Goal: Information Seeking & Learning: Learn about a topic

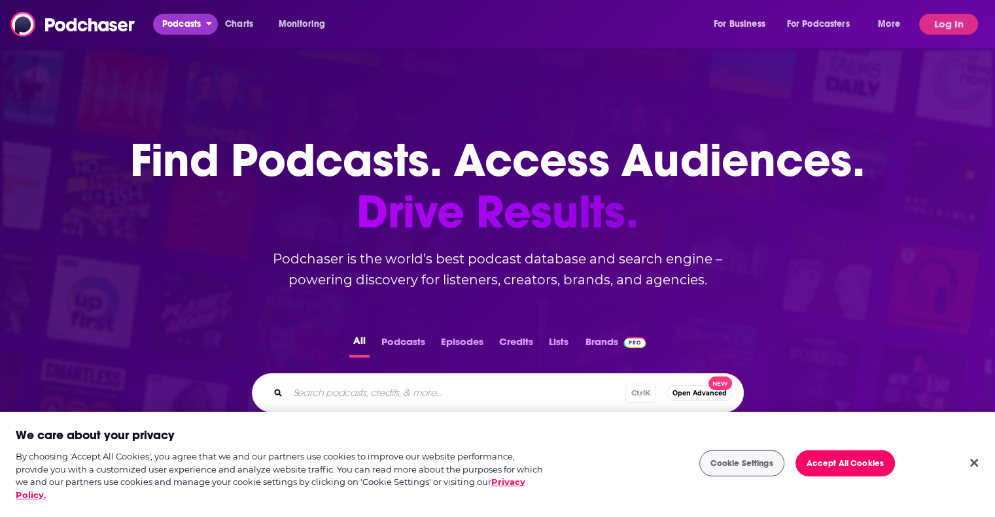
click at [194, 21] on span "Podcasts" at bounding box center [181, 24] width 39 height 18
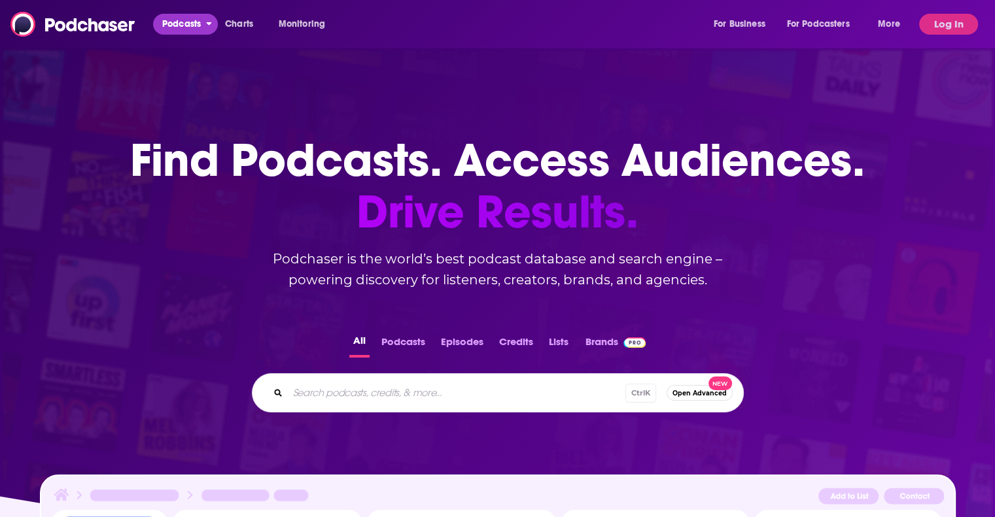
click at [208, 22] on icon "open menu" at bounding box center [209, 23] width 5 height 3
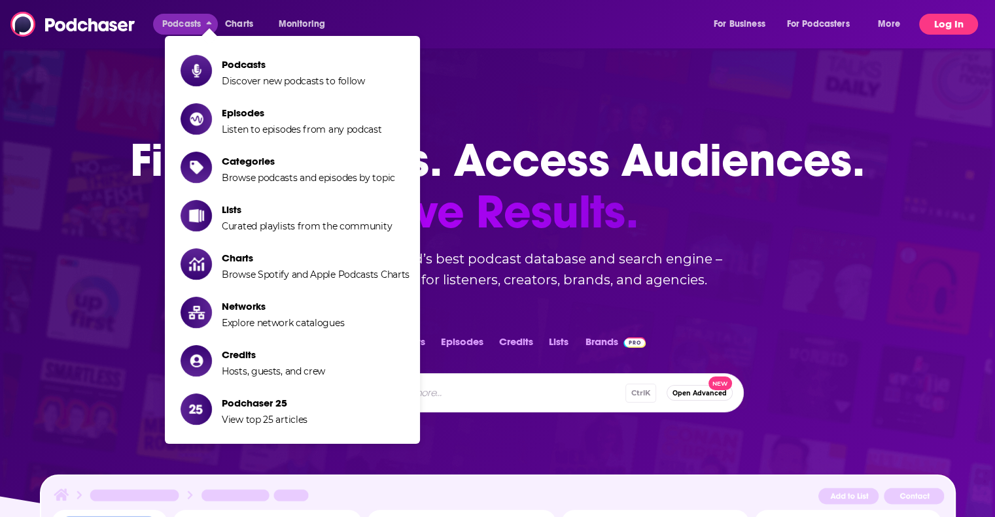
click at [941, 25] on button "Log In" at bounding box center [948, 24] width 59 height 21
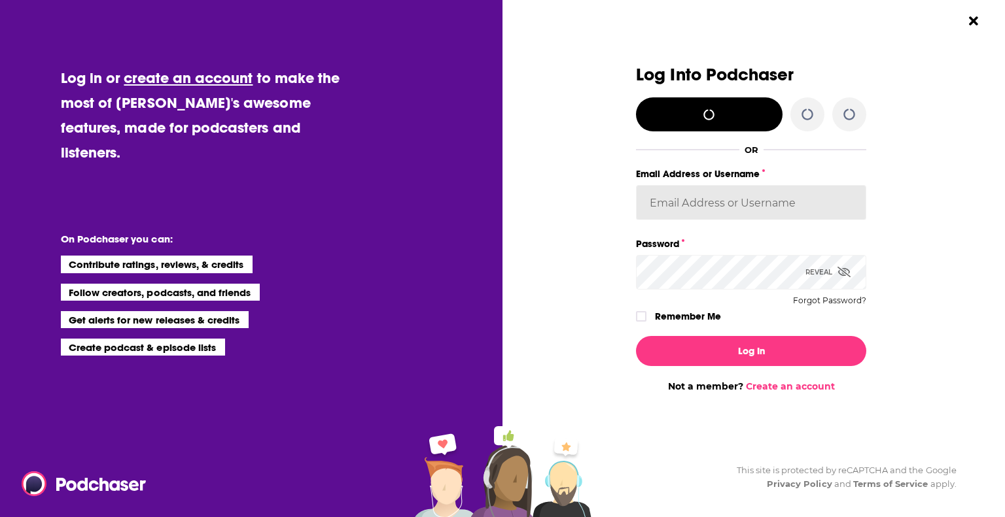
type input "gmacdermott"
click at [680, 315] on label "Remember Me" at bounding box center [688, 316] width 66 height 17
click at [645, 322] on input "rememberMe" at bounding box center [641, 322] width 8 height 0
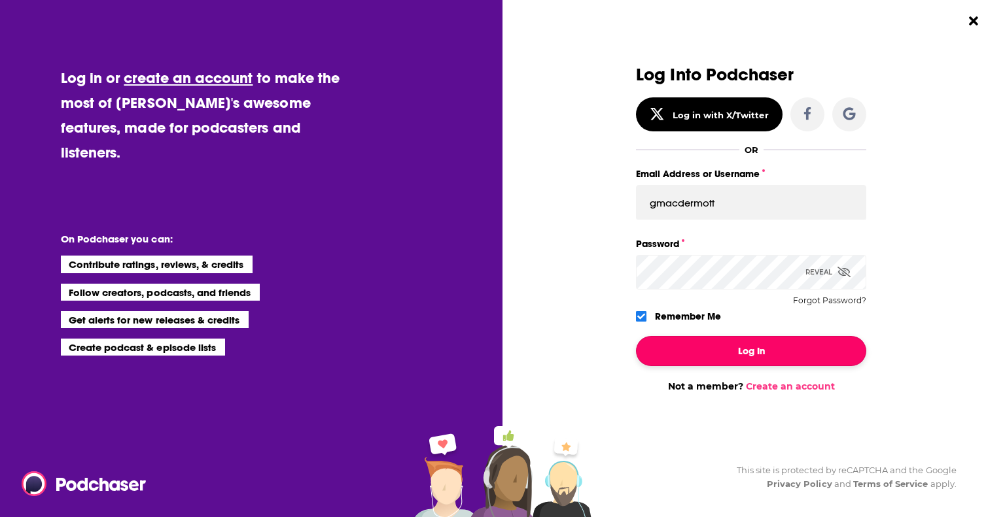
click at [698, 347] on button "Log In" at bounding box center [751, 351] width 230 height 30
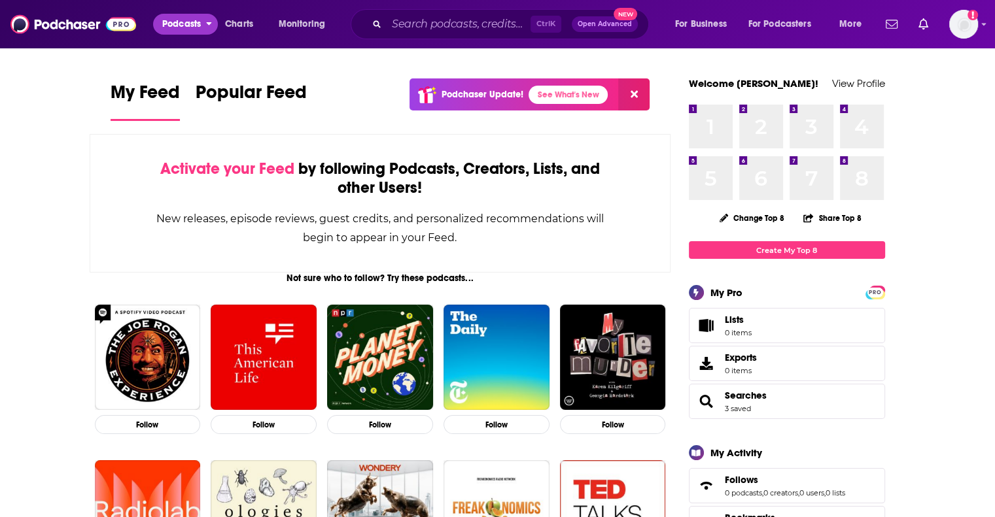
click at [209, 21] on icon "open menu" at bounding box center [209, 21] width 6 height 9
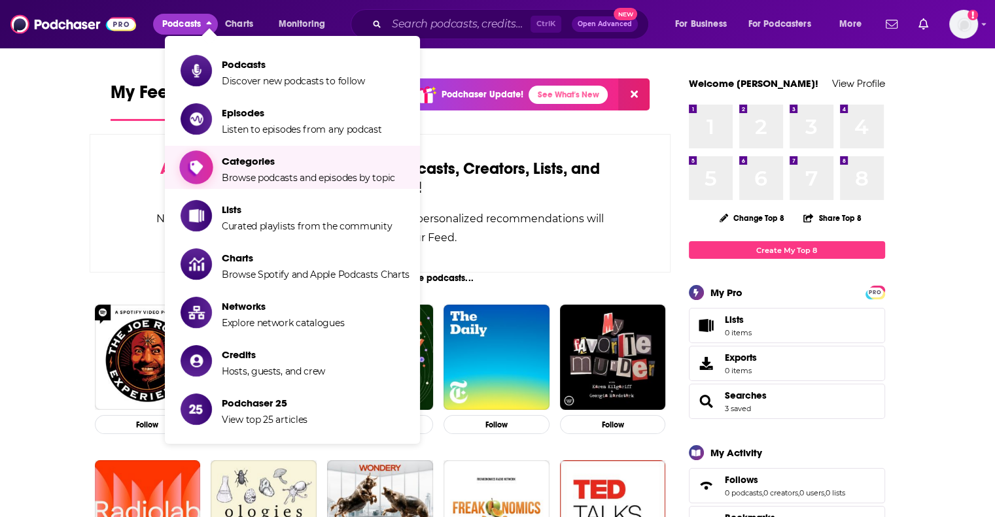
click at [237, 161] on span "Categories" at bounding box center [308, 161] width 173 height 12
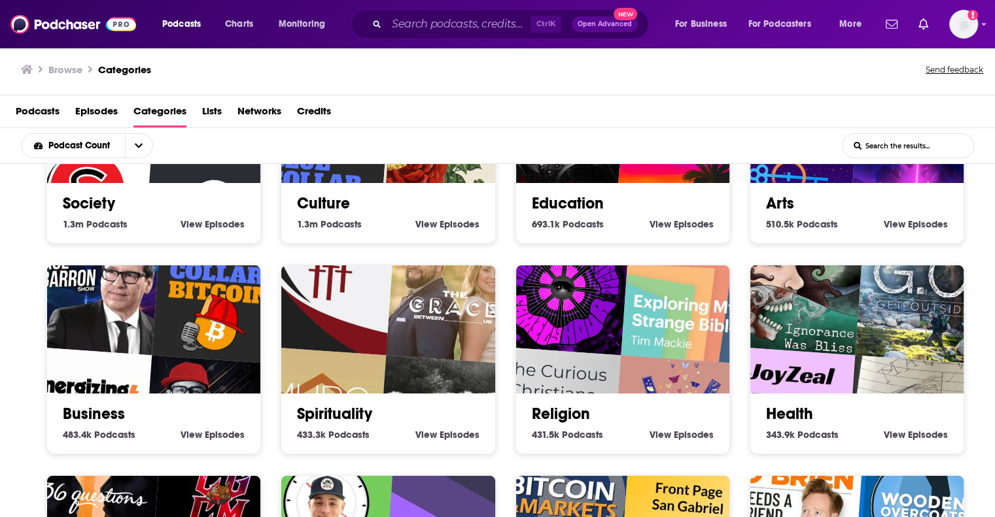
scroll to position [128, 0]
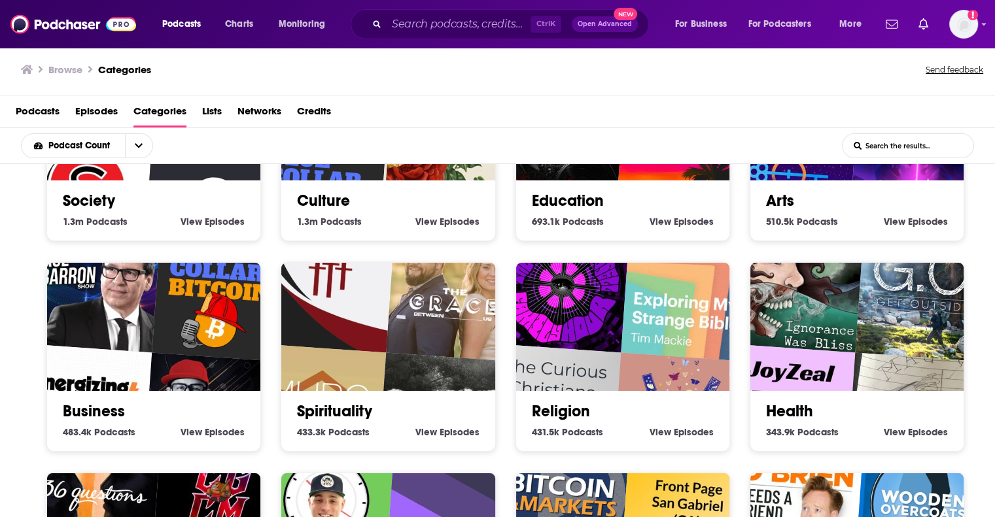
drag, startPoint x: 146, startPoint y: 343, endPoint x: 102, endPoint y: 358, distance: 47.2
click at [102, 402] on link "Business" at bounding box center [94, 412] width 62 height 20
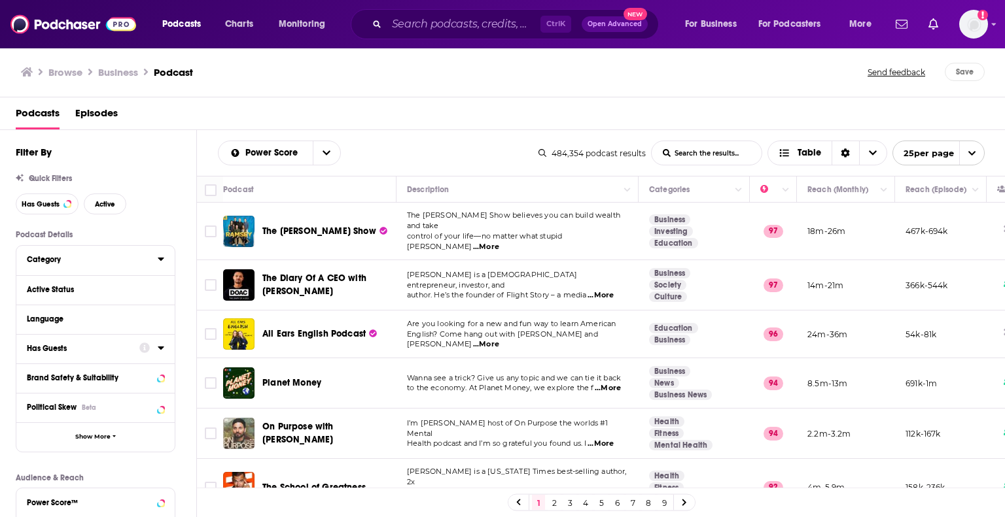
click at [160, 261] on icon at bounding box center [161, 259] width 7 height 10
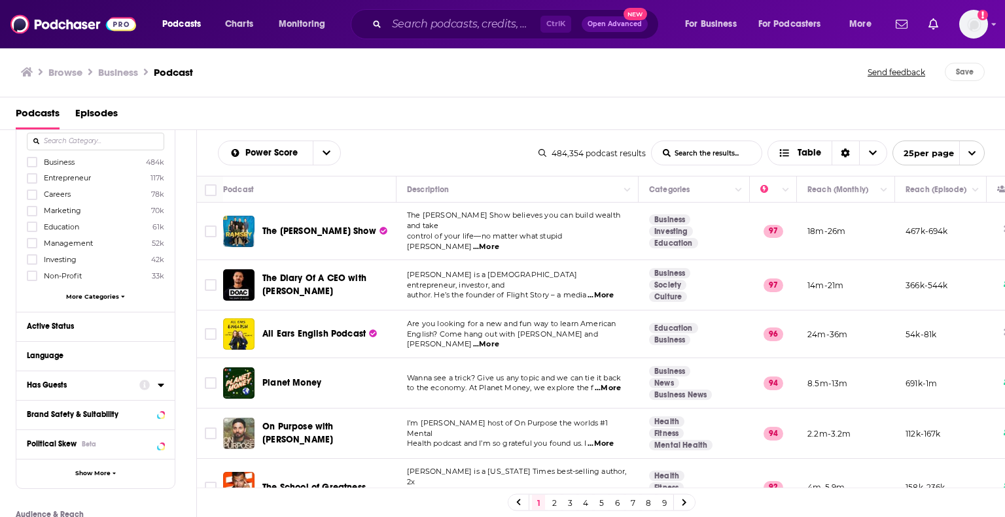
scroll to position [143, 0]
click at [29, 162] on icon at bounding box center [32, 161] width 8 height 6
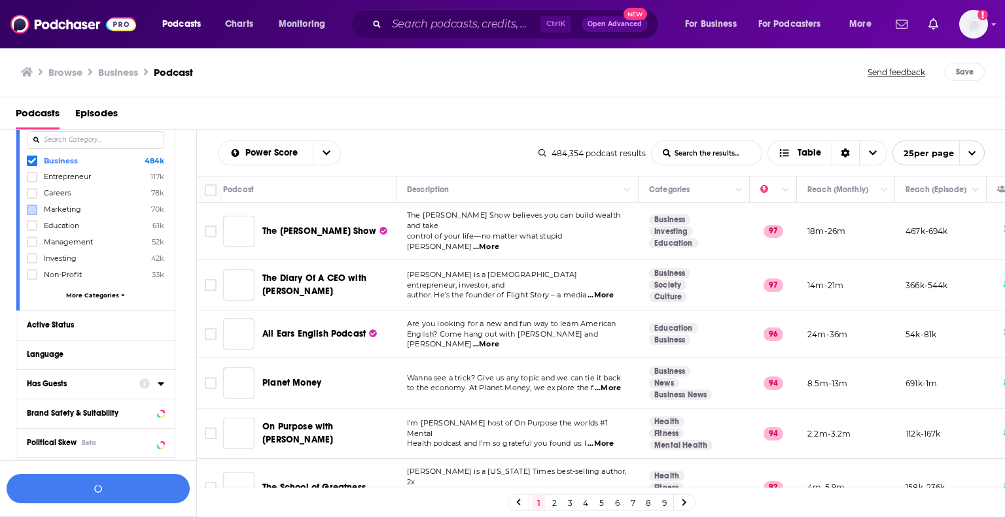
scroll to position [178, 0]
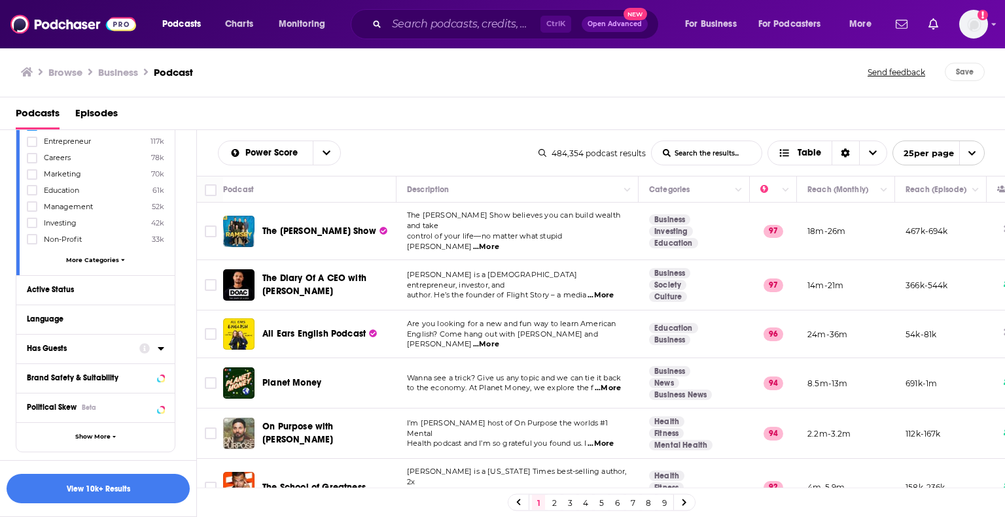
click at [107, 263] on span "More Categories" at bounding box center [92, 259] width 53 height 7
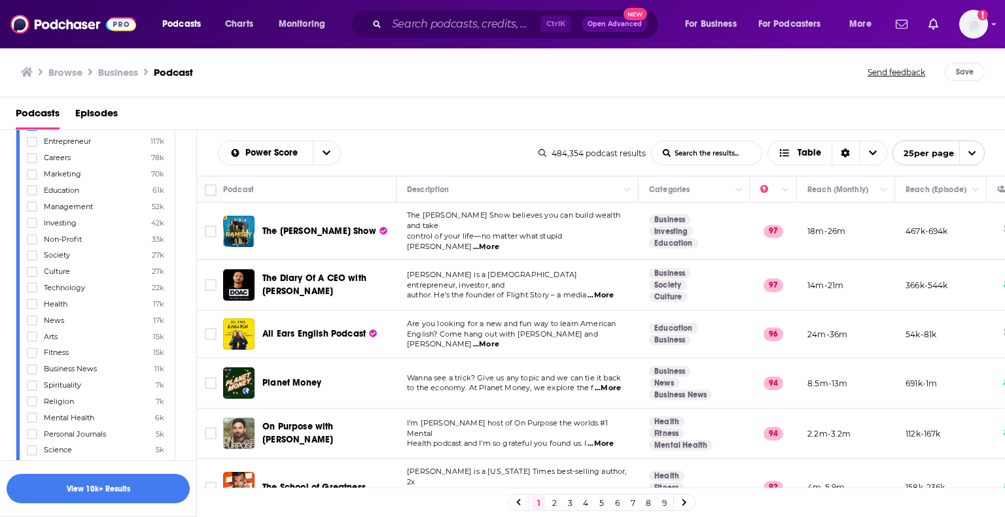
scroll to position [183, 0]
click at [27, 281] on label at bounding box center [32, 282] width 10 height 10
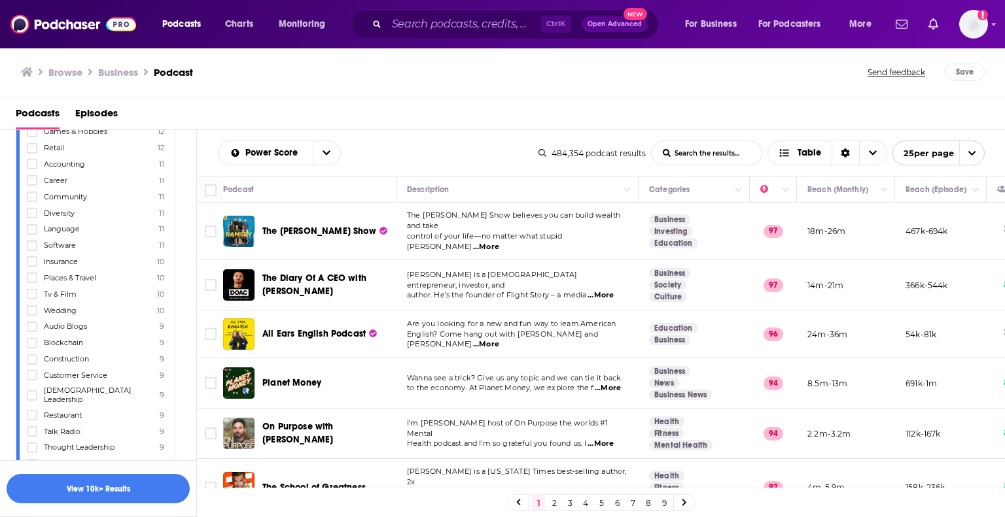
scroll to position [2816, 0]
click at [220, 109] on div "Podcasts Episodes" at bounding box center [505, 116] width 979 height 27
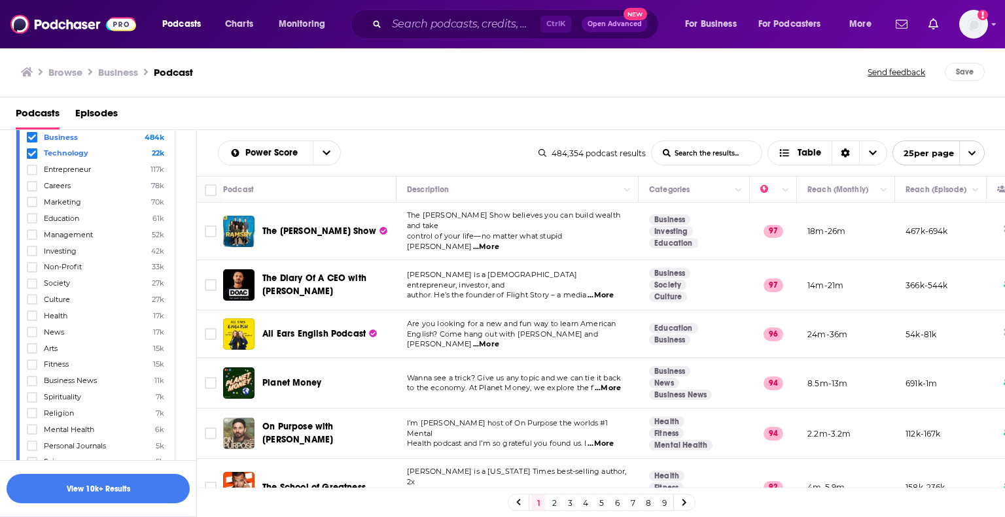
scroll to position [0, 0]
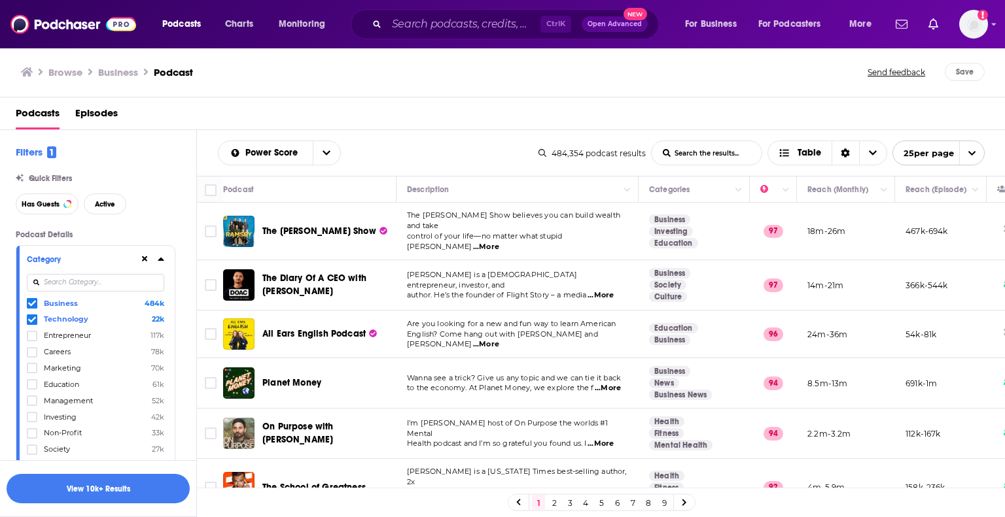
click at [162, 263] on icon at bounding box center [161, 259] width 7 height 10
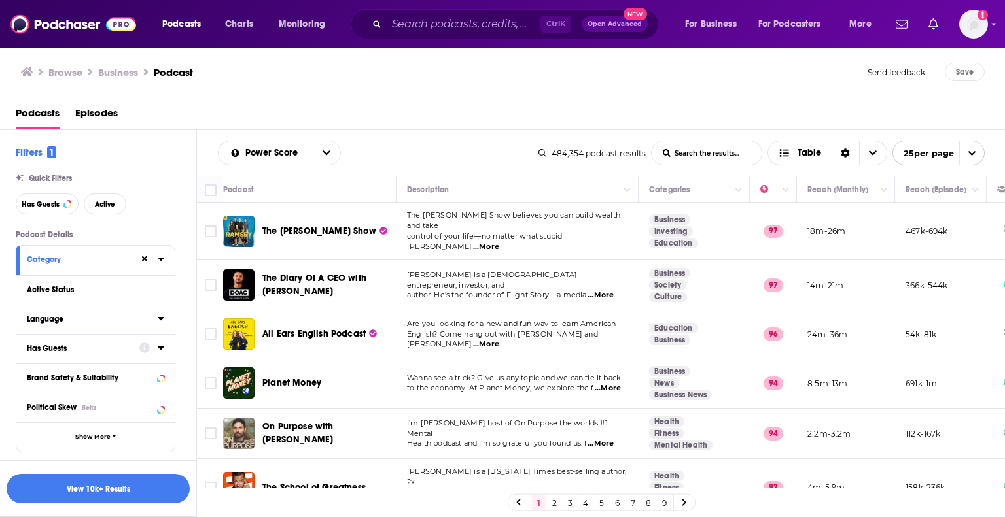
click at [162, 326] on div at bounding box center [161, 319] width 7 height 16
click at [160, 316] on icon at bounding box center [161, 318] width 7 height 10
click at [31, 360] on icon at bounding box center [32, 363] width 8 height 8
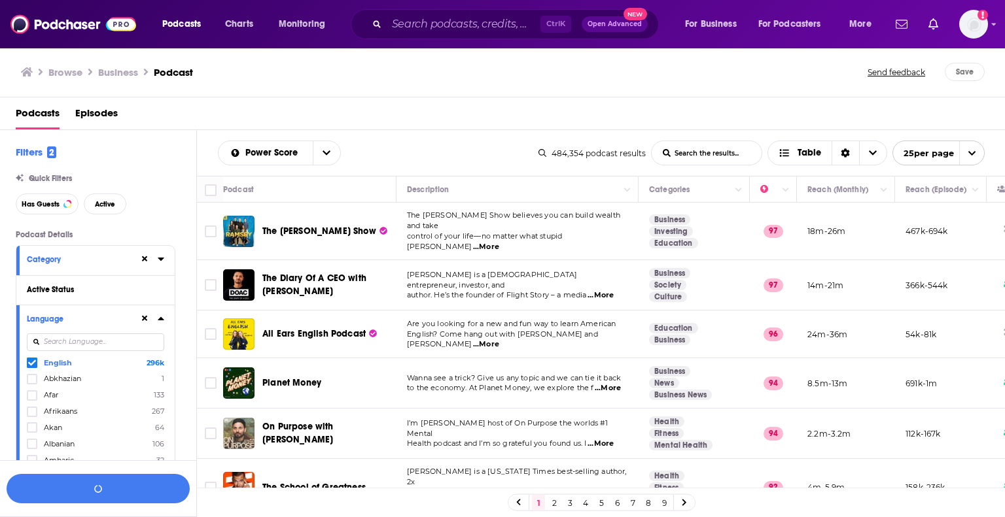
click at [160, 320] on icon at bounding box center [161, 318] width 6 height 3
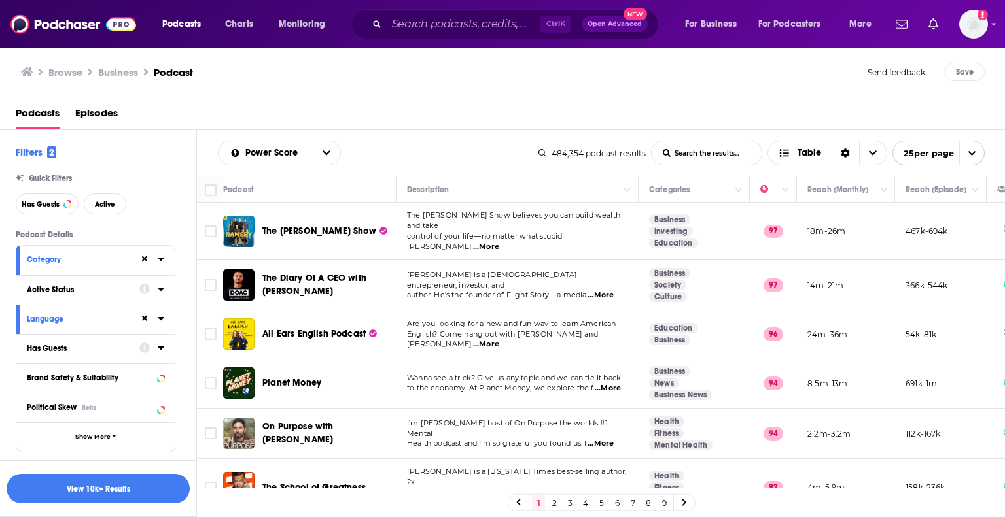
click at [160, 287] on icon at bounding box center [161, 289] width 7 height 10
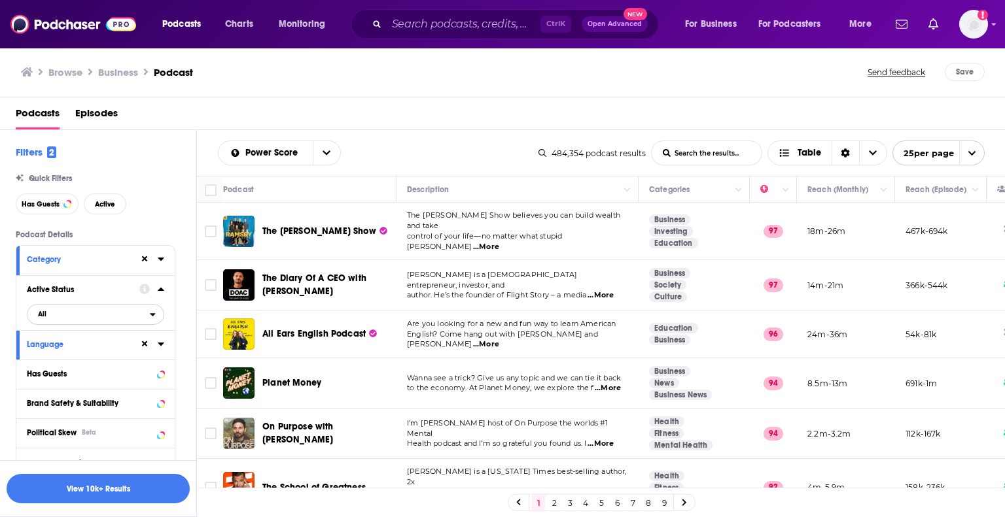
click at [107, 318] on span "All" at bounding box center [88, 313] width 122 height 17
click at [90, 362] on div "Active 65k" at bounding box center [100, 358] width 146 height 22
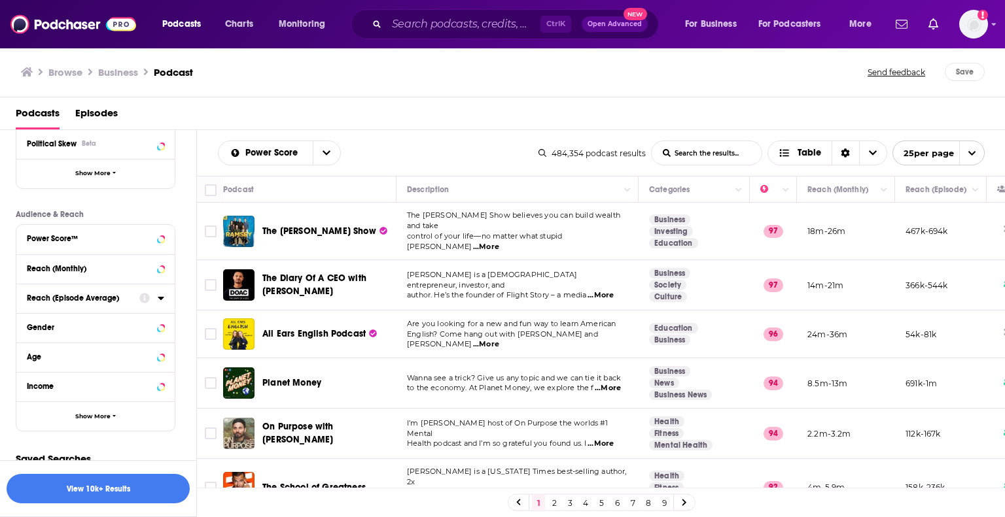
scroll to position [300, 0]
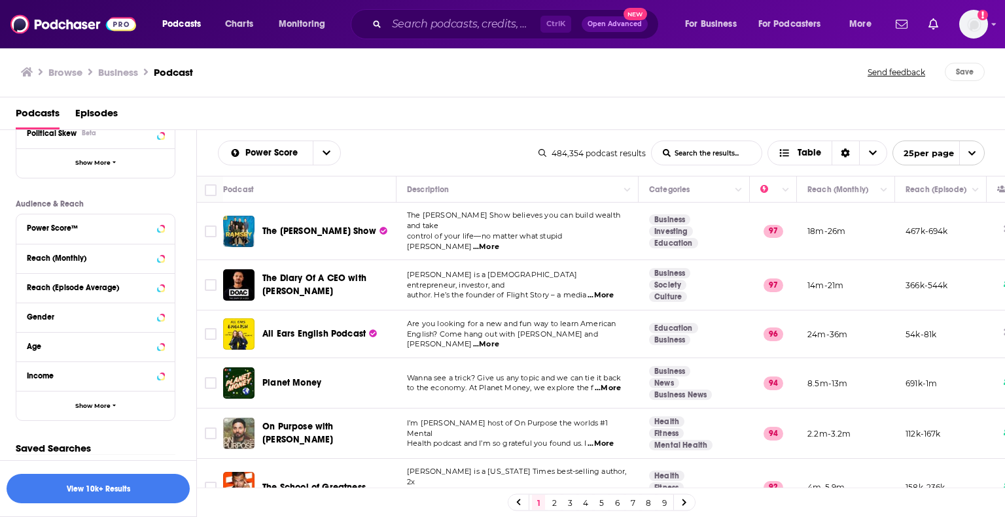
click at [165, 254] on div "Reach (Monthly)" at bounding box center [95, 258] width 158 height 29
click at [162, 258] on icon at bounding box center [161, 258] width 6 height 3
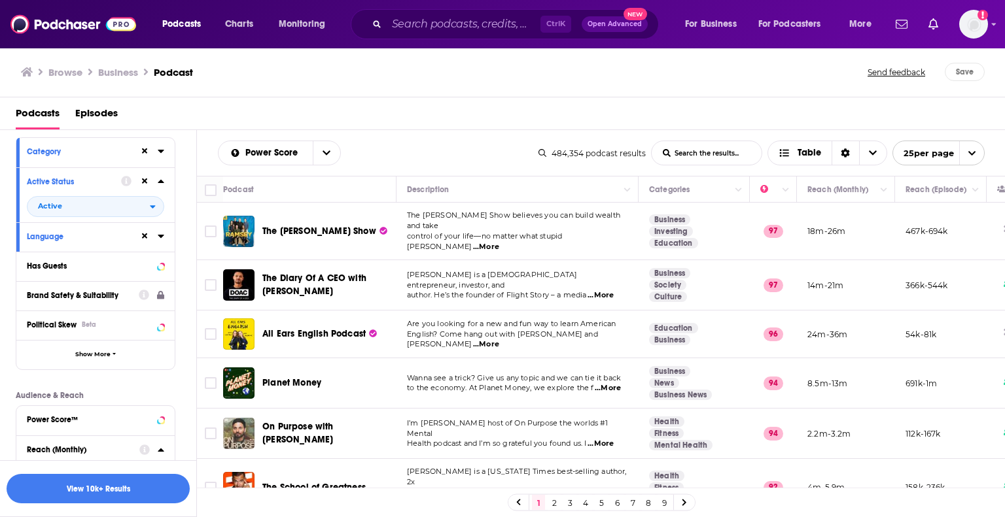
scroll to position [0, 0]
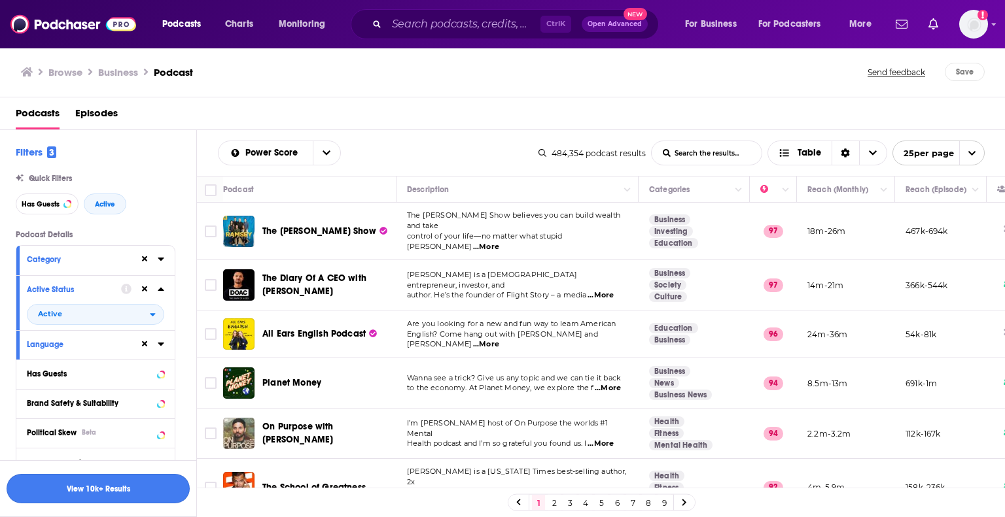
click at [94, 481] on button "View 10k+ Results" at bounding box center [98, 488] width 183 height 29
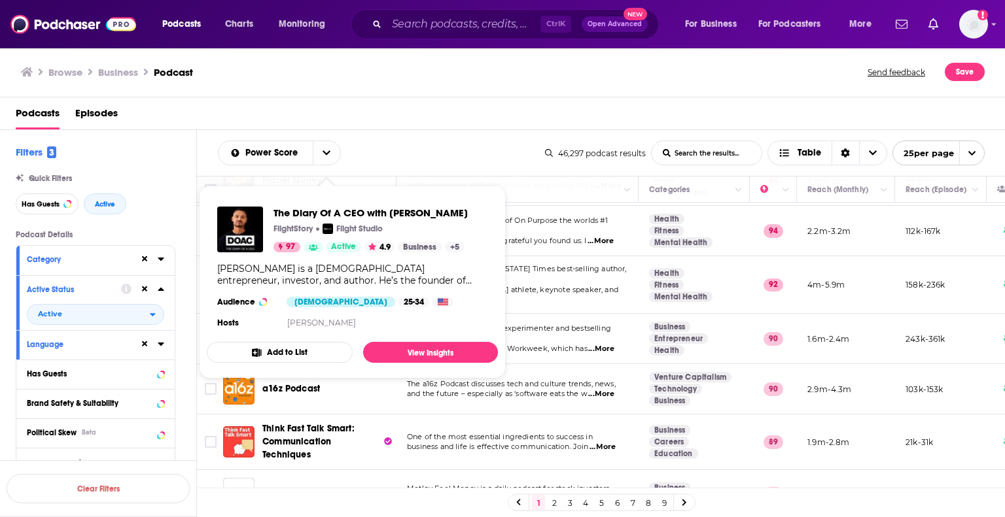
scroll to position [209, 0]
